Goal: Task Accomplishment & Management: Manage account settings

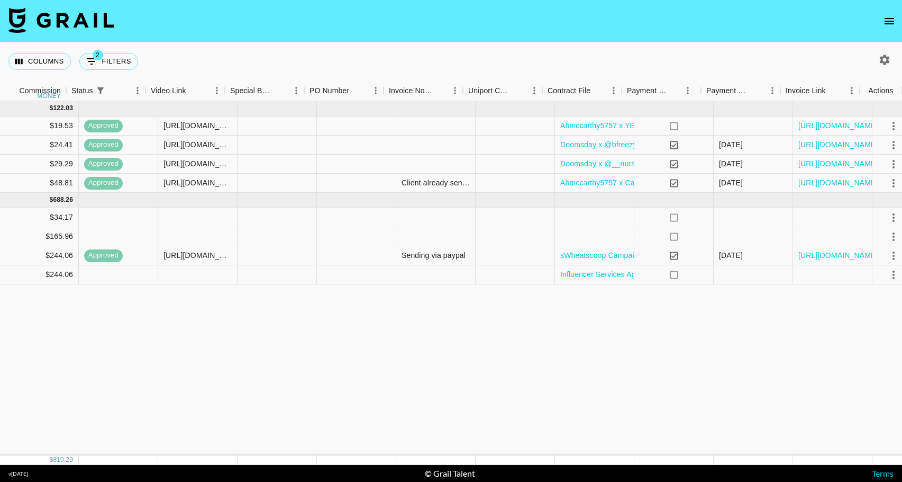
scroll to position [0, 855]
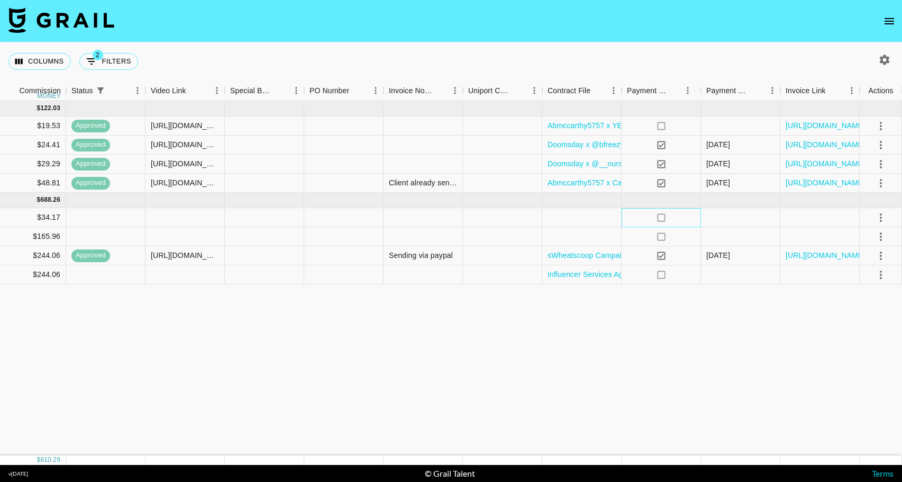
click at [660, 216] on icon "no" at bounding box center [661, 217] width 11 height 11
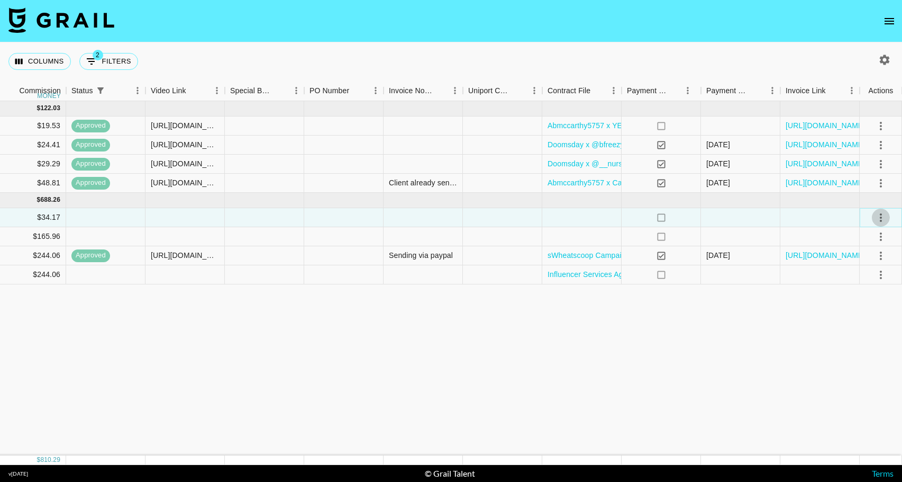
click at [883, 212] on icon "select merge strategy" at bounding box center [881, 217] width 13 height 13
click at [868, 316] on div "Approve" at bounding box center [858, 316] width 32 height 13
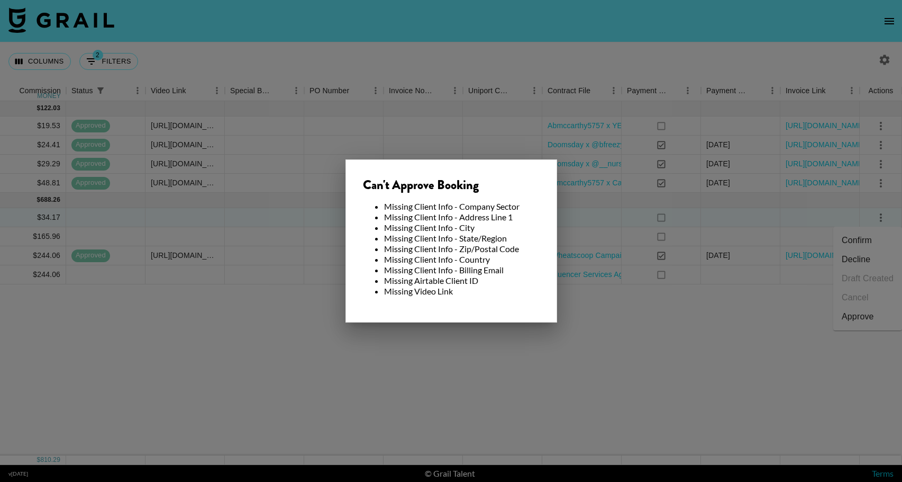
click at [754, 341] on div at bounding box center [451, 241] width 902 height 482
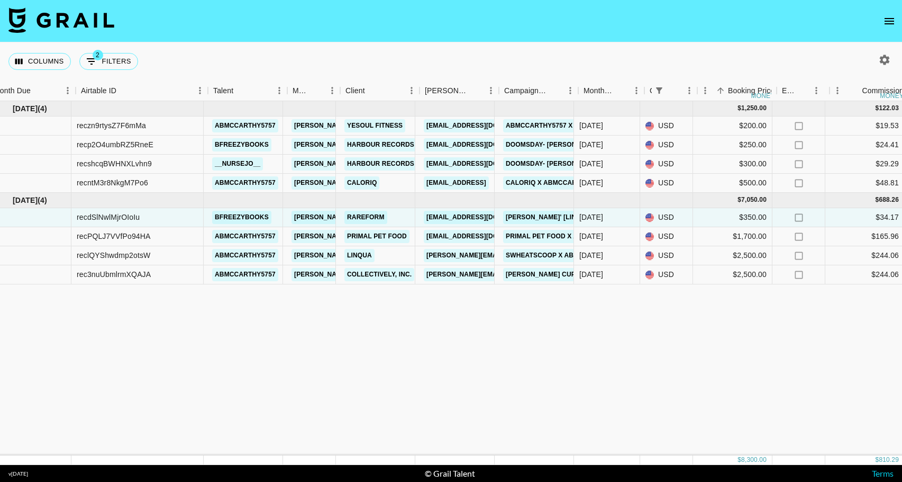
scroll to position [0, 0]
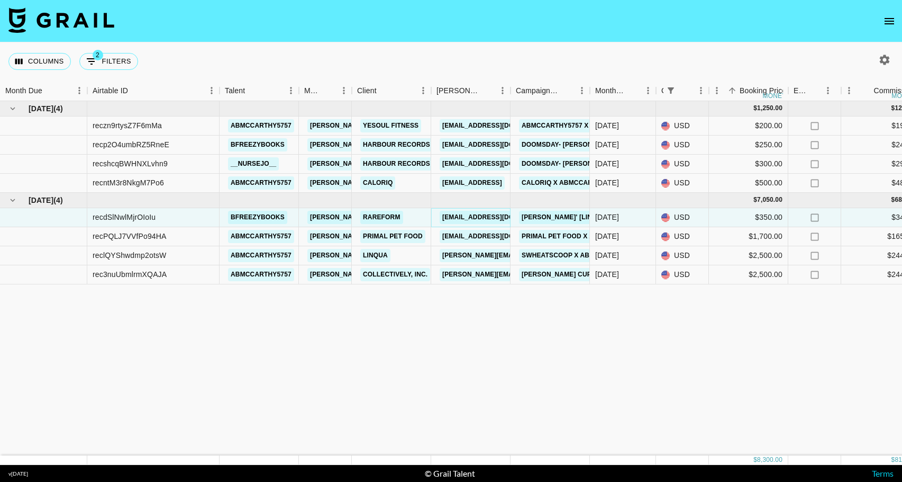
click at [460, 217] on link "maya@wearerareform.com" at bounding box center [499, 217] width 119 height 13
click at [388, 212] on link "Rareform" at bounding box center [381, 217] width 43 height 13
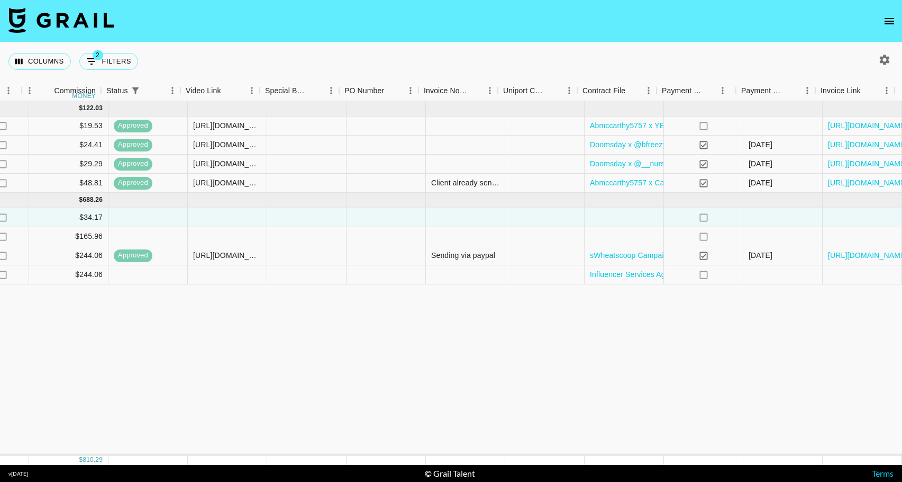
scroll to position [0, 820]
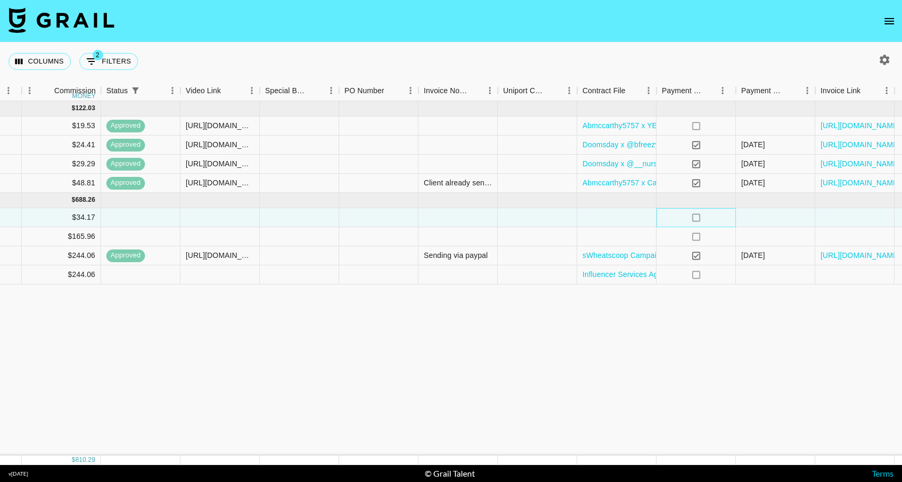
click at [697, 217] on icon "no" at bounding box center [696, 217] width 11 height 11
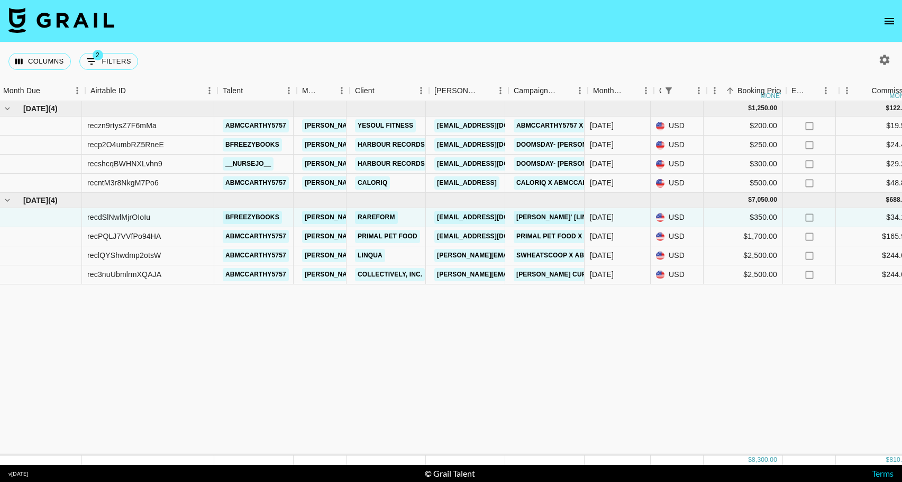
scroll to position [0, 0]
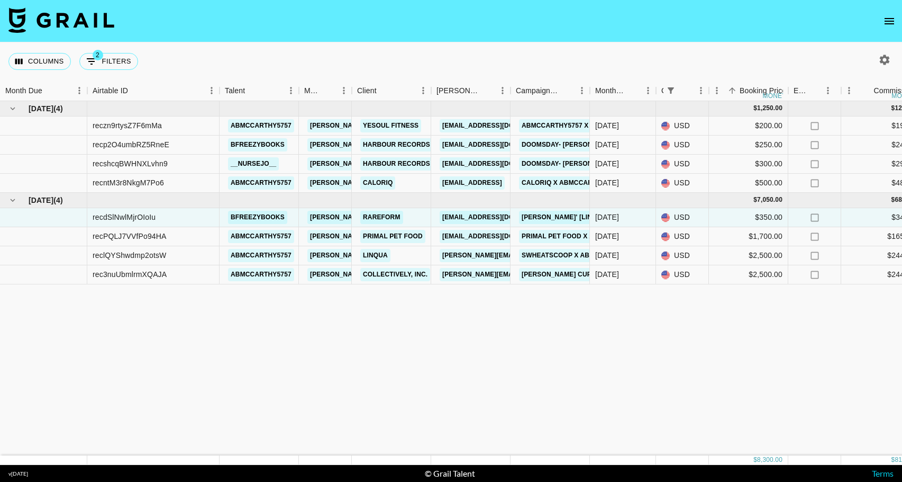
click at [883, 60] on icon "button" at bounding box center [884, 59] width 13 height 13
select select "May '25"
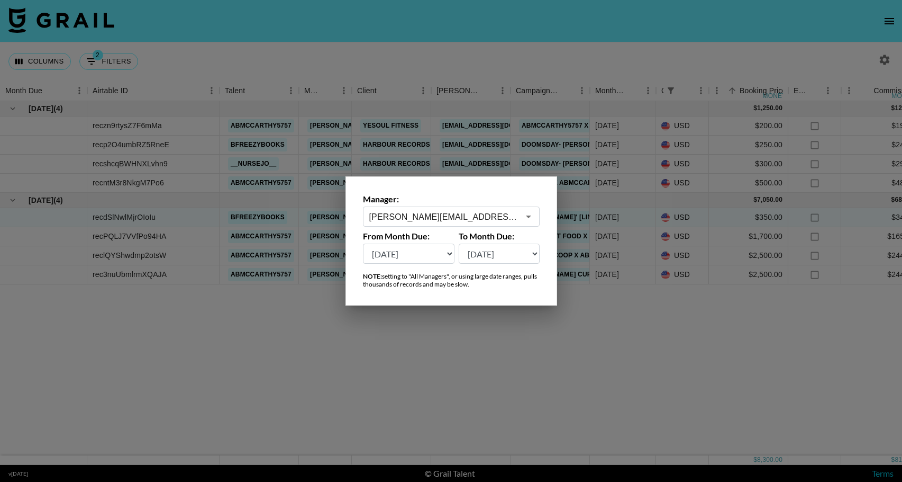
click at [533, 220] on icon "Open" at bounding box center [528, 216] width 13 height 13
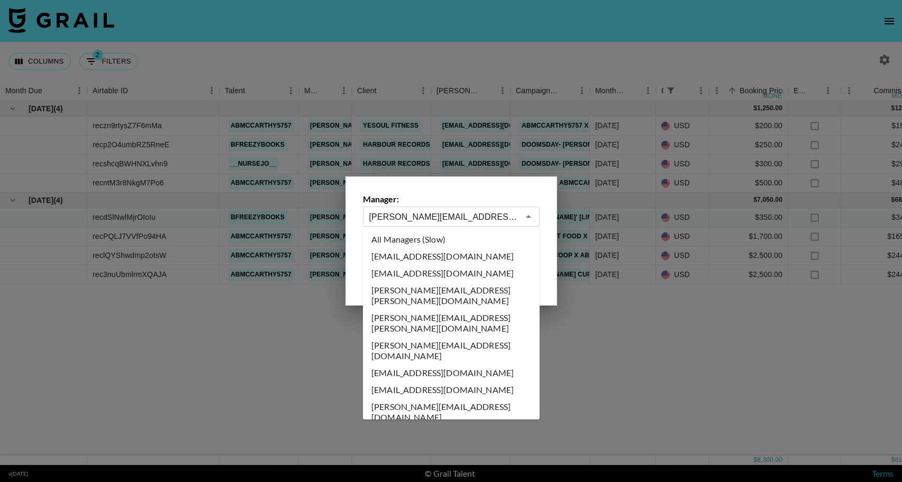
drag, startPoint x: 455, startPoint y: 239, endPoint x: 466, endPoint y: 239, distance: 10.6
click at [455, 239] on li "All Managers (Slow)" at bounding box center [451, 239] width 177 height 17
type input "All Managers (Slow)"
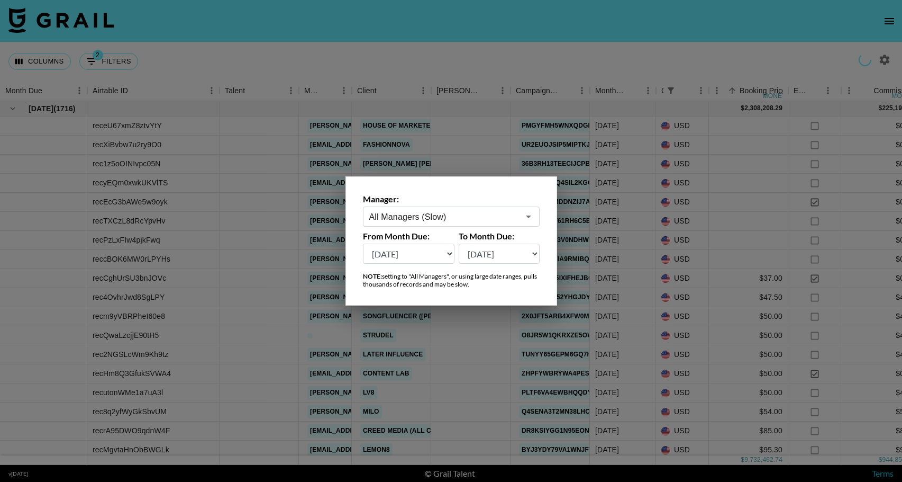
click at [606, 52] on div at bounding box center [451, 241] width 902 height 482
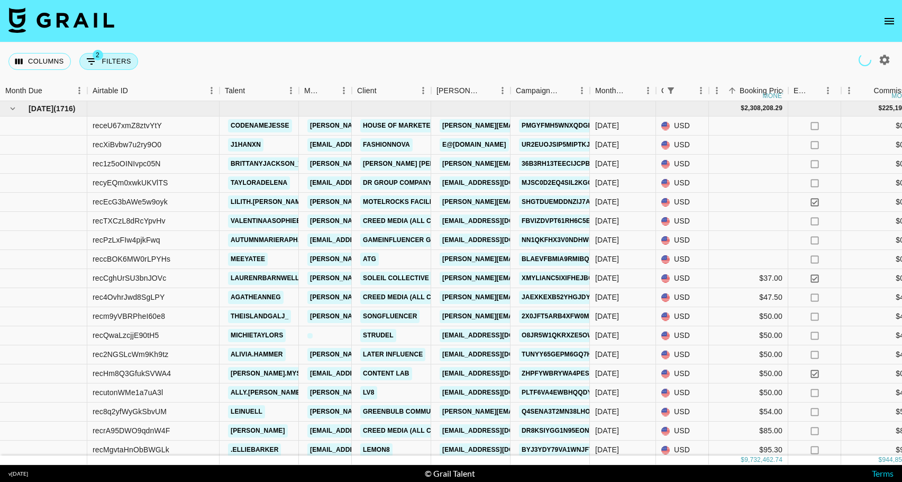
click at [119, 59] on button "2 Filters" at bounding box center [108, 61] width 59 height 17
select select "status"
select select "not"
select select "cancelled"
select select "currency"
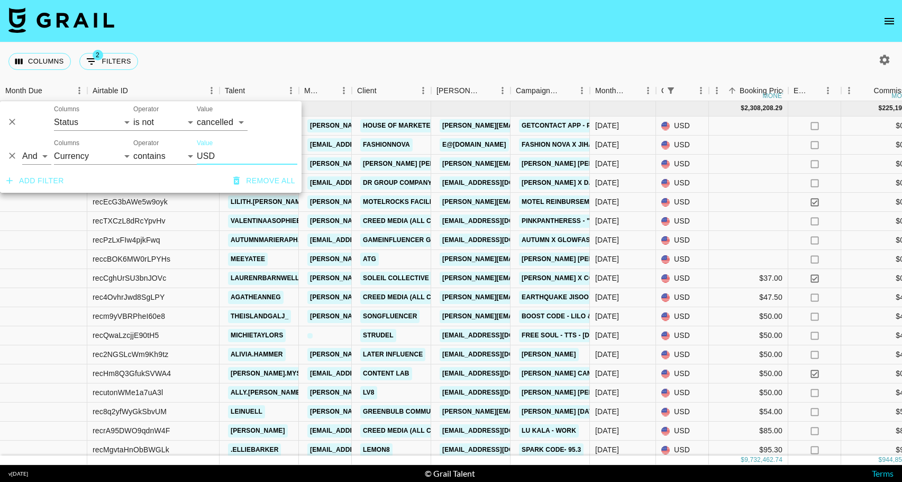
click at [26, 178] on button "Add filter" at bounding box center [35, 181] width 66 height 20
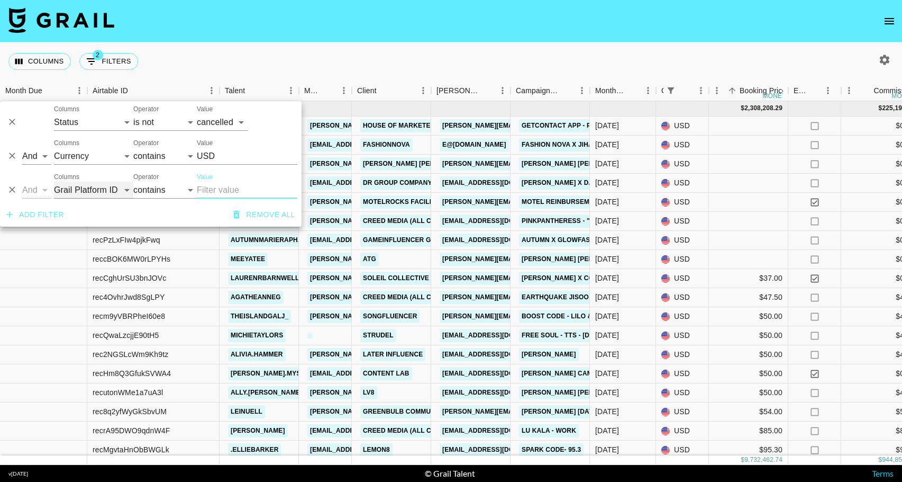
click at [97, 186] on select "Grail Platform ID Airtable ID Talent Manager Client Booker Campaign (Type) Date…" at bounding box center [93, 190] width 79 height 17
select select "price"
click at [54, 182] on select "Grail Platform ID Airtable ID Talent Manager Client Booker Campaign (Type) Date…" at bounding box center [93, 190] width 79 height 17
click at [171, 192] on select "= != > >= < <= is empty is not empty is any of" at bounding box center [164, 190] width 63 height 17
click at [133, 182] on select "= != > >= < <= is empty is not empty is any of" at bounding box center [164, 190] width 63 height 17
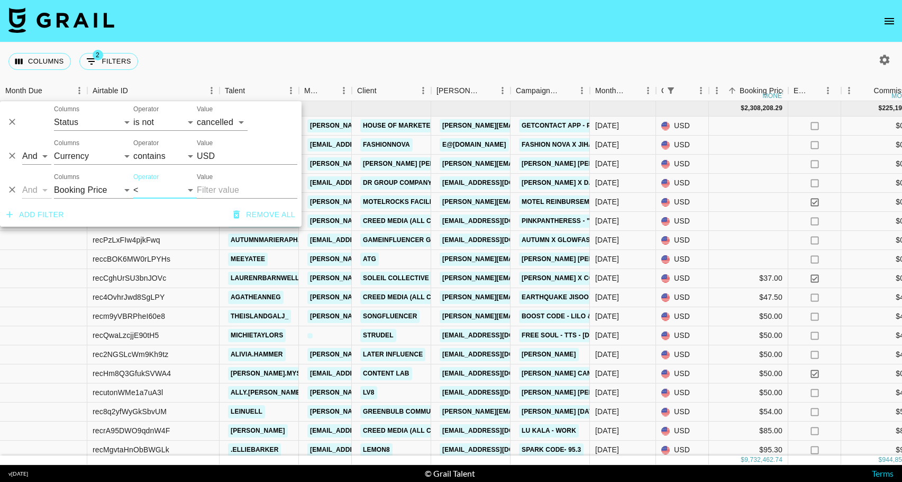
click at [219, 193] on input "Value" at bounding box center [247, 190] width 101 height 17
click at [165, 190] on select "= != > >= < <= is empty is not empty is any of" at bounding box center [164, 190] width 63 height 17
select select "<="
click at [133, 182] on select "= != > >= < <= is empty is not empty is any of" at bounding box center [164, 190] width 63 height 17
click at [240, 190] on input "Value" at bounding box center [247, 190] width 101 height 17
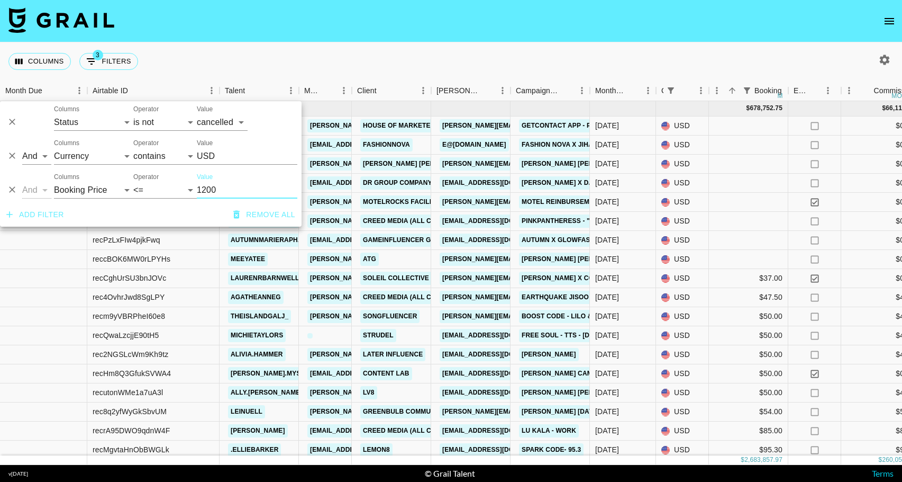
type input "1200"
click at [208, 207] on div "Add filter Remove all" at bounding box center [151, 215] width 302 height 24
click at [424, 57] on div "Columns 3 Filters + Booking" at bounding box center [451, 61] width 902 height 38
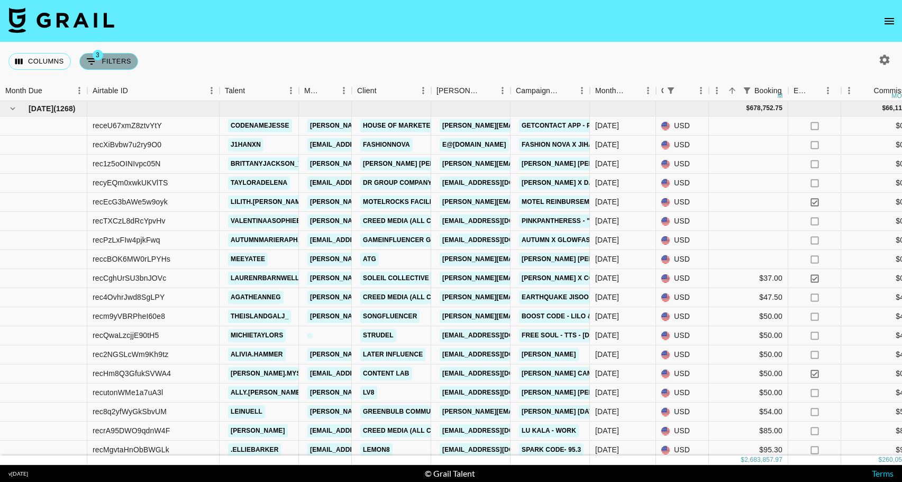
click at [122, 69] on button "3 Filters" at bounding box center [108, 61] width 59 height 17
select select "status"
select select "not"
select select "cancelled"
select select "currency"
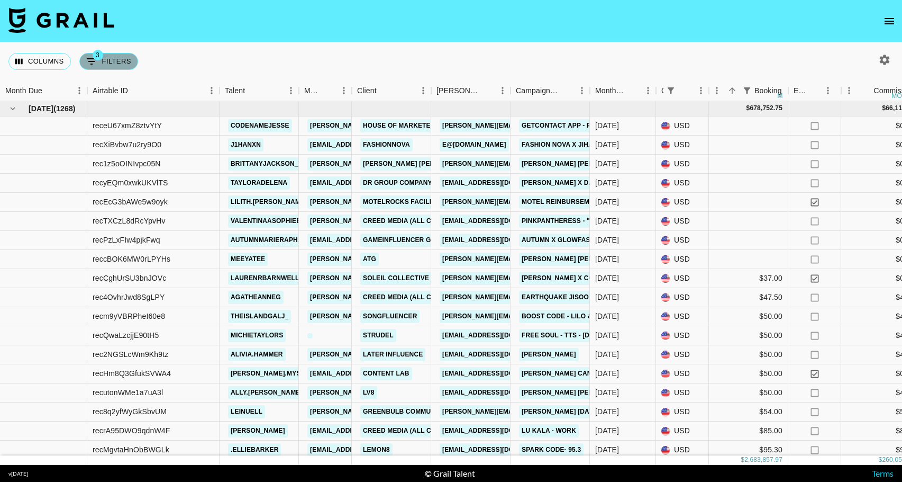
select select "price"
select select "<="
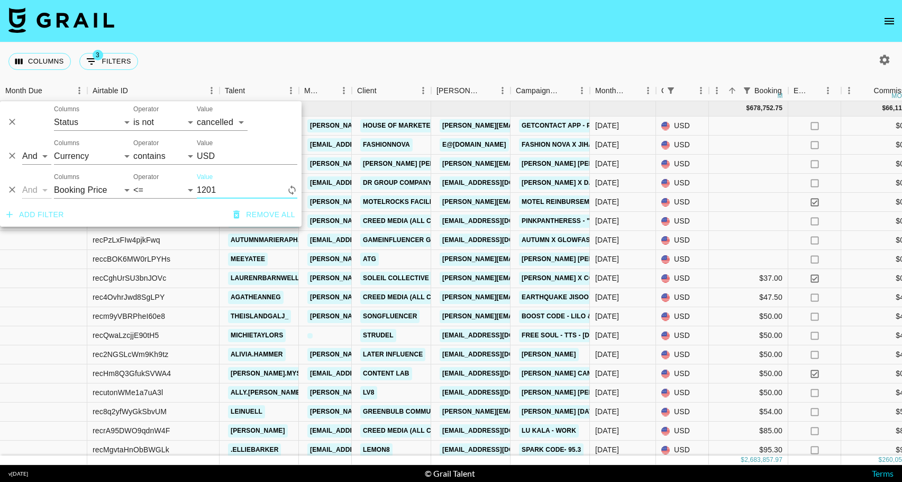
click at [287, 185] on input "1201" at bounding box center [242, 190] width 90 height 17
type input "1200"
click at [287, 194] on input "1200" at bounding box center [242, 190] width 90 height 17
click at [205, 189] on input "1200" at bounding box center [242, 190] width 90 height 17
click at [203, 190] on input "1200" at bounding box center [242, 190] width 90 height 17
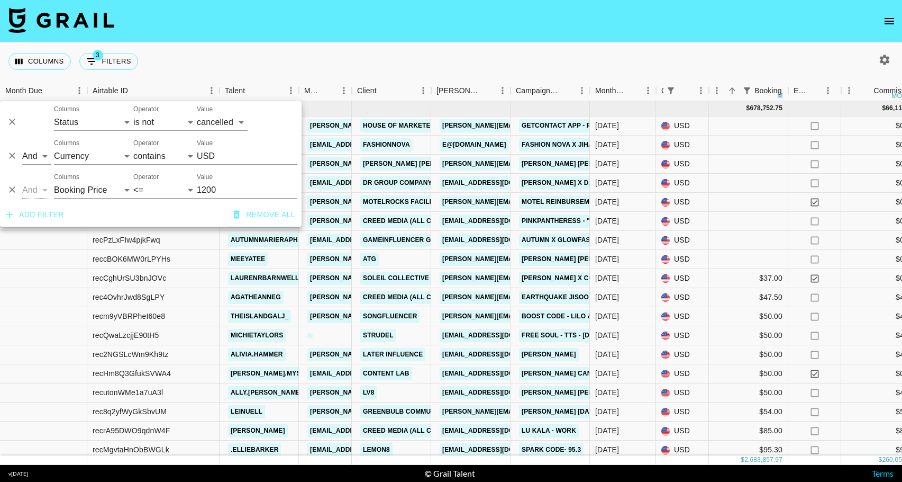
click at [378, 61] on div "Columns 3 Filters + Booking" at bounding box center [451, 61] width 902 height 38
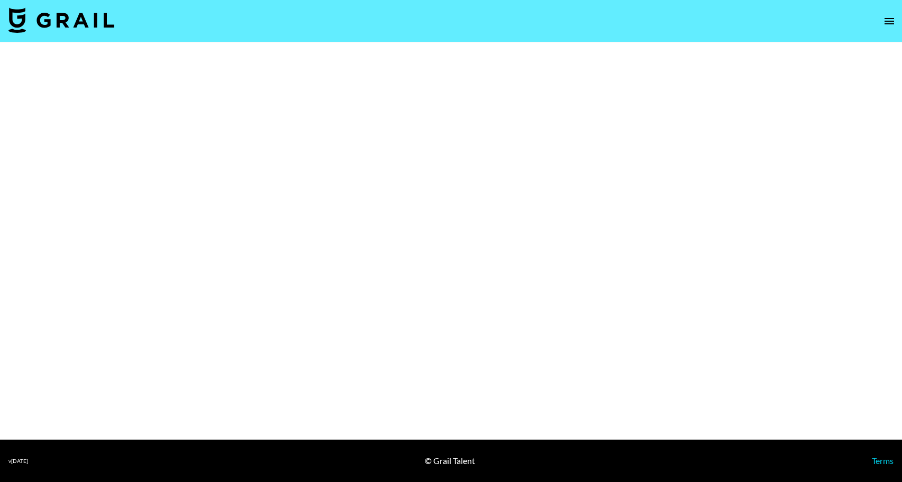
select select "Song"
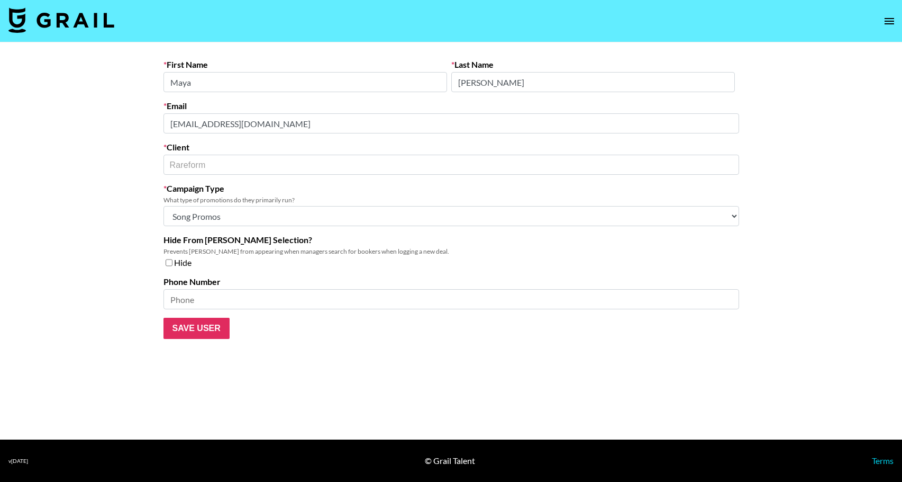
click at [244, 298] on input at bounding box center [452, 299] width 576 height 20
paste input "405.740.2515"
type input "405.740.2515"
click at [96, 274] on main "First Name Maya Last Name Shadid Email maya@wearerareform.com Client Rareform ​…" at bounding box center [451, 240] width 902 height 397
click at [193, 321] on input "Save User" at bounding box center [197, 327] width 66 height 21
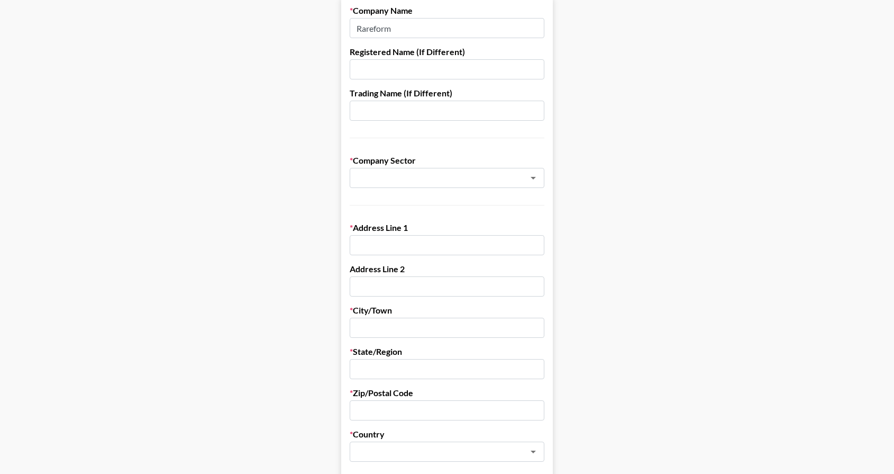
scroll to position [132, 0]
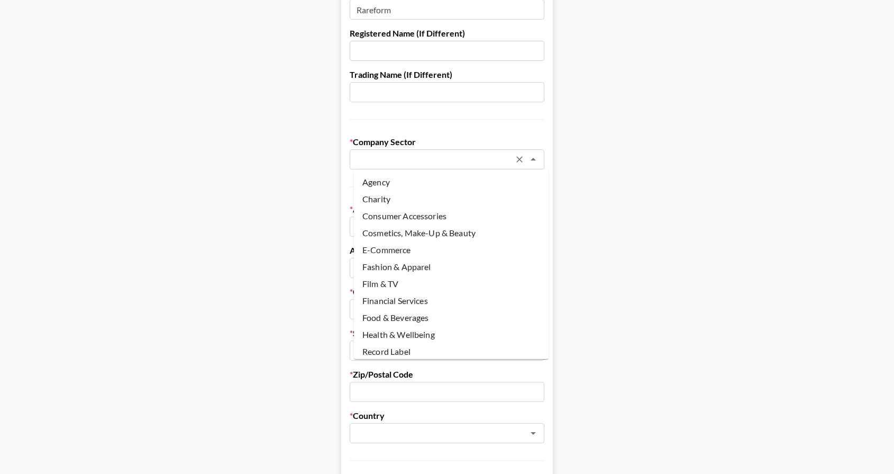
click at [466, 164] on input "text" at bounding box center [433, 159] width 154 height 12
click at [456, 177] on li "Agency" at bounding box center [451, 182] width 195 height 17
type input "Agency"
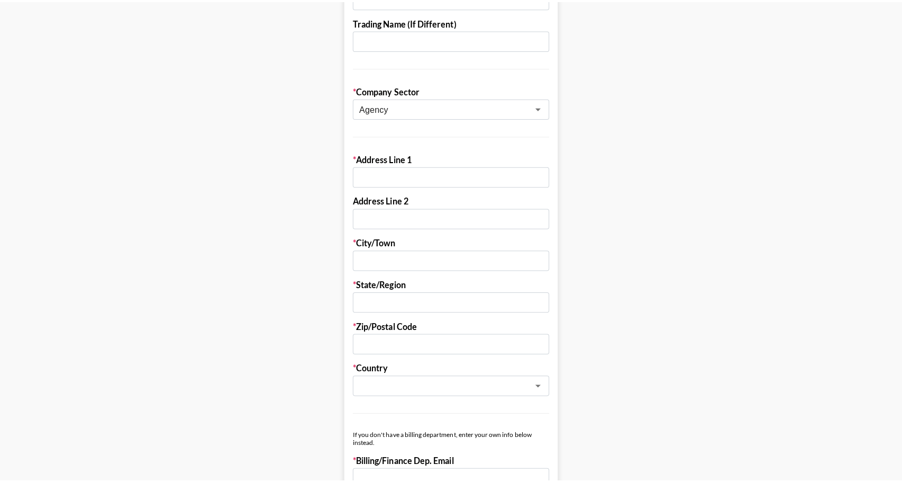
scroll to position [26, 0]
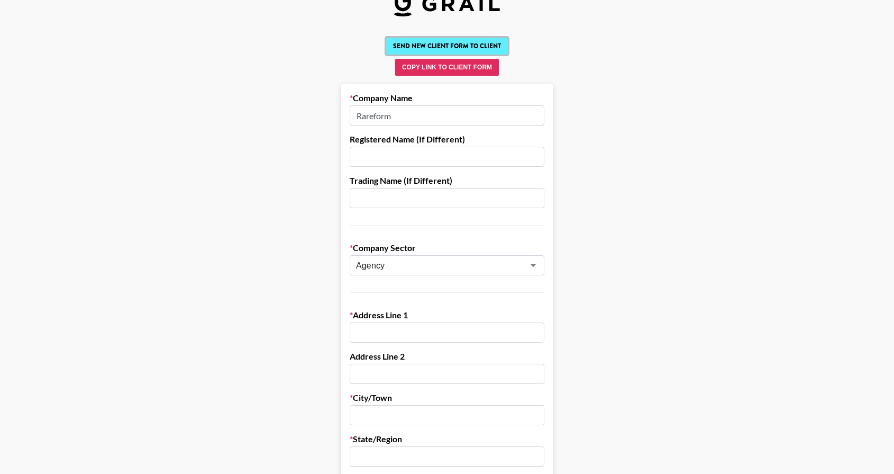
click at [457, 43] on button "Send New Client Form to Client" at bounding box center [447, 46] width 122 height 17
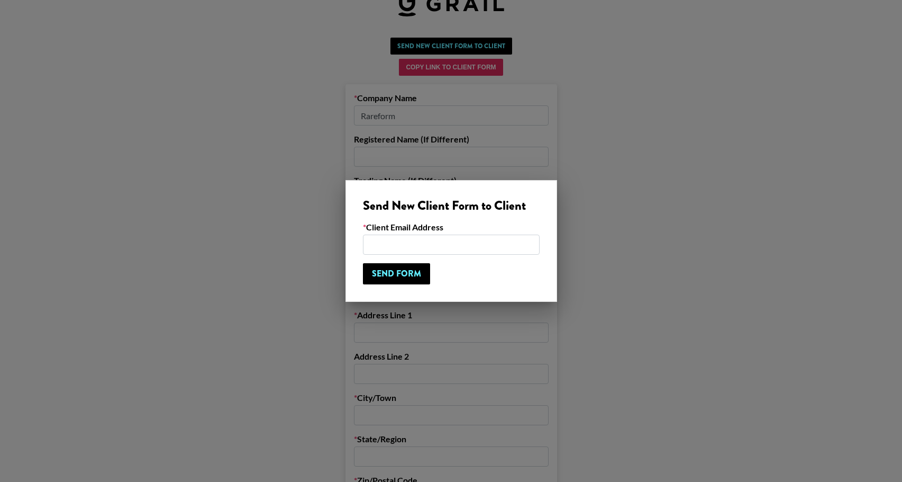
click at [422, 244] on input "email" at bounding box center [451, 244] width 177 height 20
paste input "[EMAIL_ADDRESS][DOMAIN_NAME]"
type input "[EMAIL_ADDRESS][DOMAIN_NAME]"
click at [393, 271] on input "Send Form" at bounding box center [396, 273] width 67 height 21
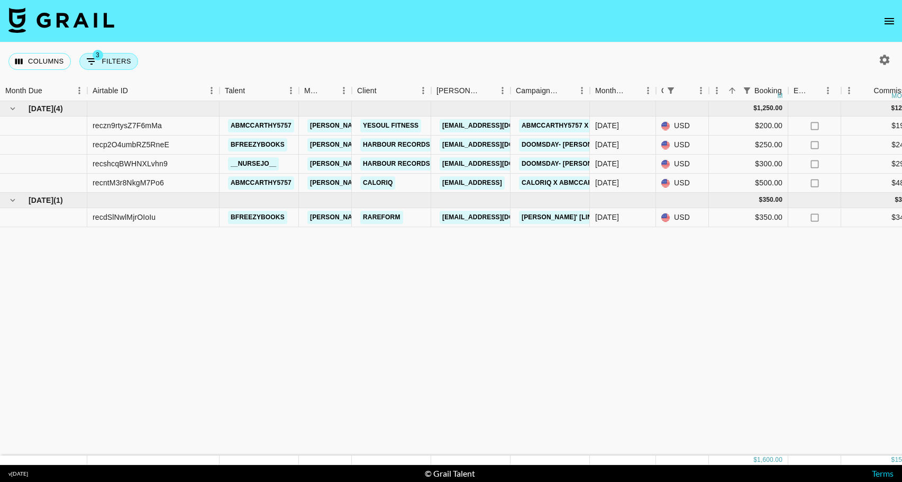
click at [116, 65] on button "3 Filters" at bounding box center [108, 61] width 59 height 17
select select "status"
select select "not"
select select "cancelled"
select select "currency"
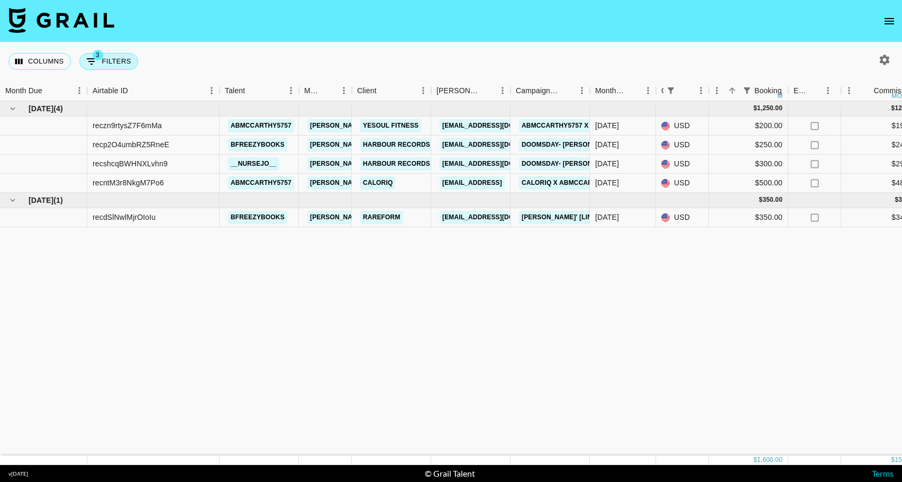
select select "price"
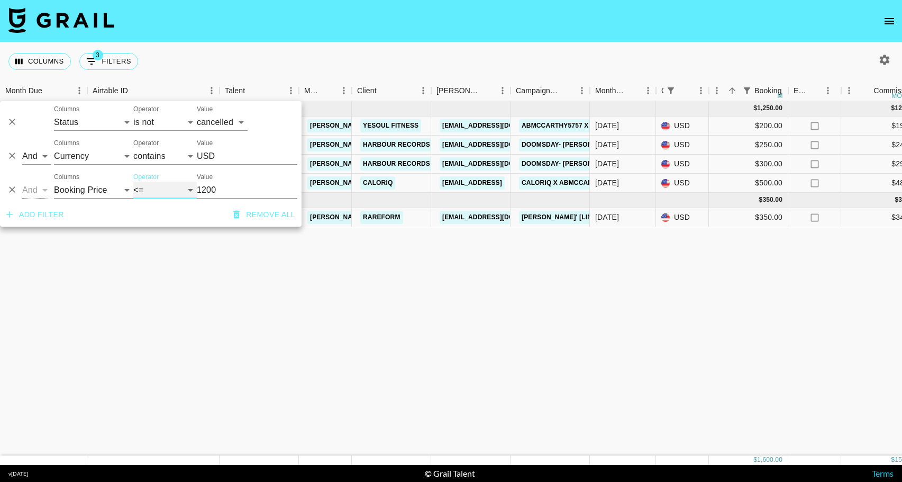
click at [186, 192] on select "= != > >= < <= is empty is not empty is any of" at bounding box center [164, 190] width 63 height 17
select select ">="
click at [133, 182] on select "= != > >= < <= is empty is not empty is any of" at bounding box center [164, 190] width 63 height 17
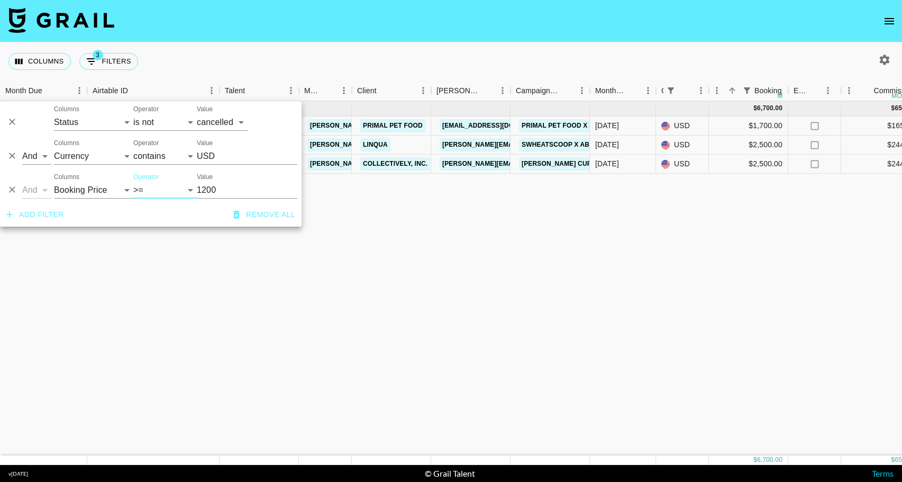
click at [572, 67] on div "Columns 3 Filters + Booking" at bounding box center [451, 61] width 902 height 38
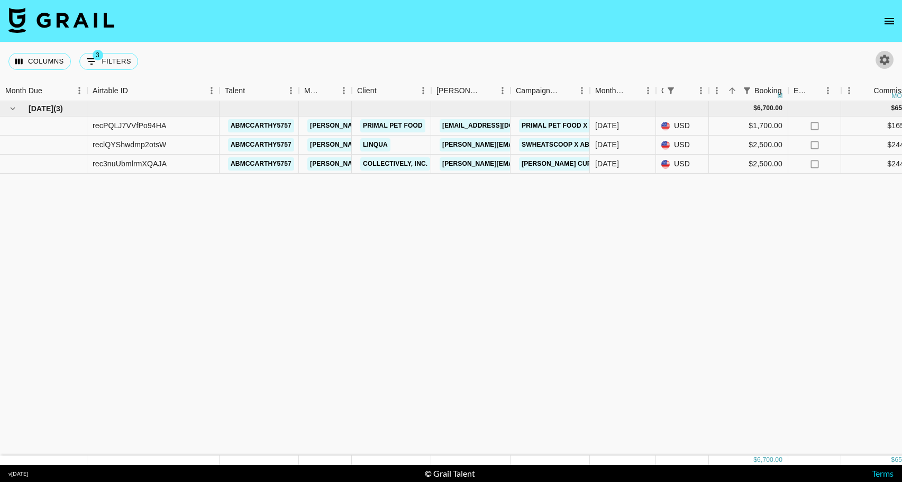
click at [885, 60] on icon "button" at bounding box center [884, 59] width 13 height 13
select select "May '25"
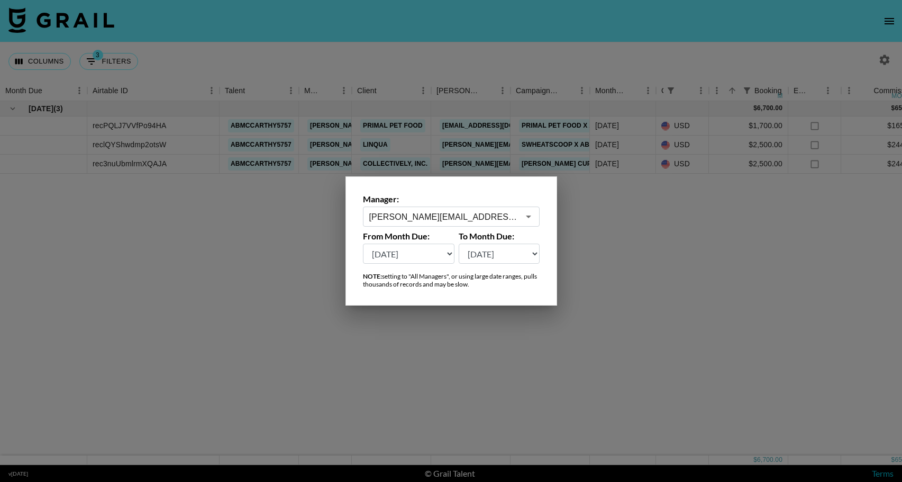
click at [506, 219] on input "anne.narlesky@grail-talent.com" at bounding box center [444, 217] width 150 height 12
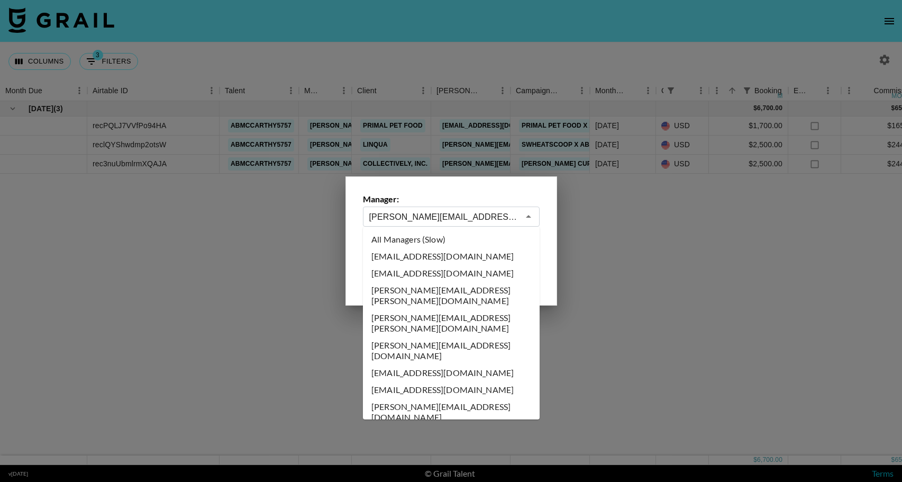
click at [462, 237] on li "All Managers (Slow)" at bounding box center [451, 239] width 177 height 17
type input "All Managers (Slow)"
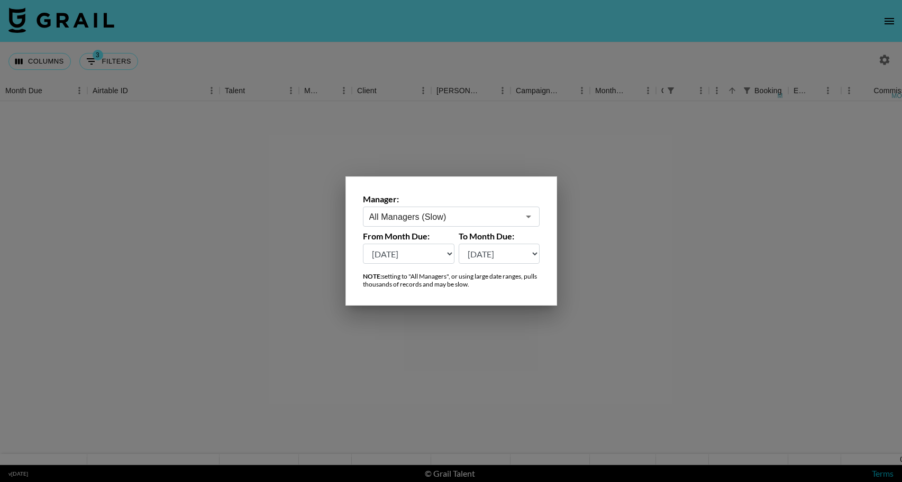
click at [613, 55] on div at bounding box center [451, 241] width 902 height 482
